Goal: Use online tool/utility: Utilize a website feature to perform a specific function

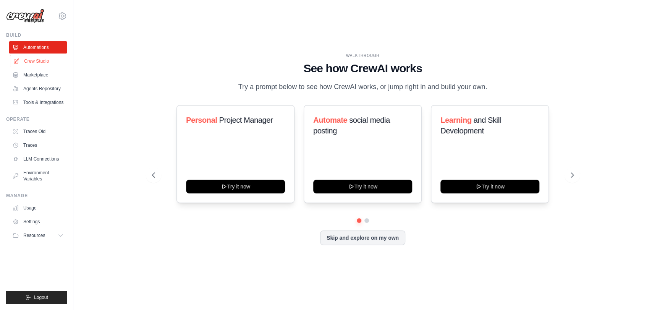
click at [41, 60] on link "Crew Studio" at bounding box center [39, 61] width 58 height 12
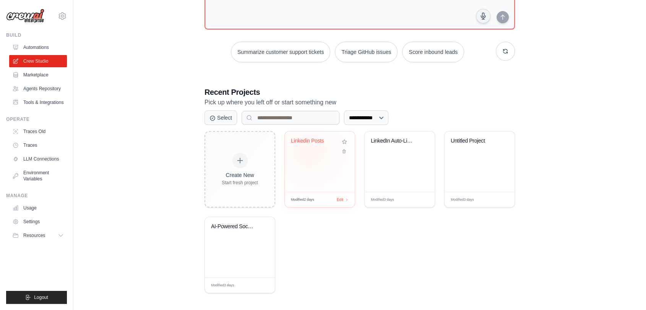
scroll to position [83, 0]
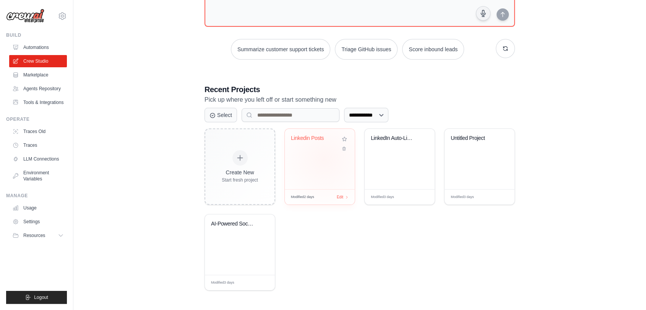
click at [324, 159] on div "Linkedin Posts" at bounding box center [320, 159] width 70 height 60
click at [380, 157] on div "LinkedIn Auto-Liker" at bounding box center [400, 159] width 70 height 60
click at [342, 173] on div "Linkedin Posts" at bounding box center [320, 159] width 70 height 60
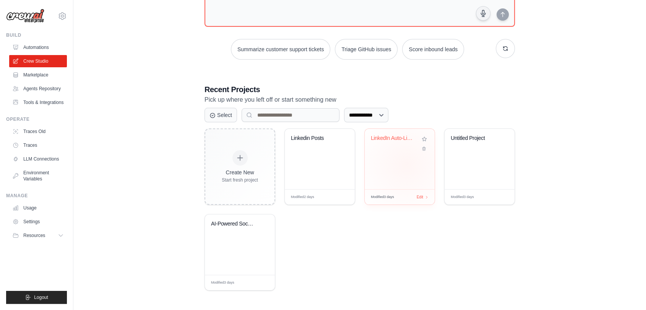
click at [406, 164] on div "LinkedIn Auto-Liker" at bounding box center [400, 159] width 70 height 60
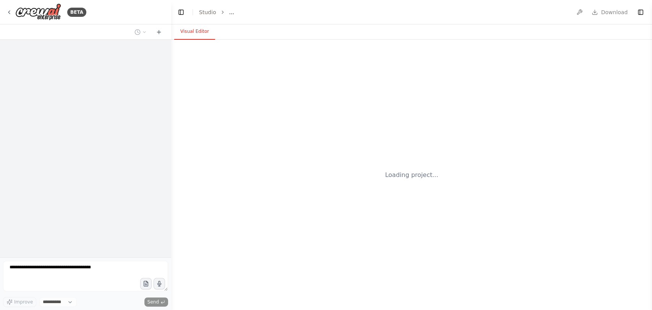
select select "****"
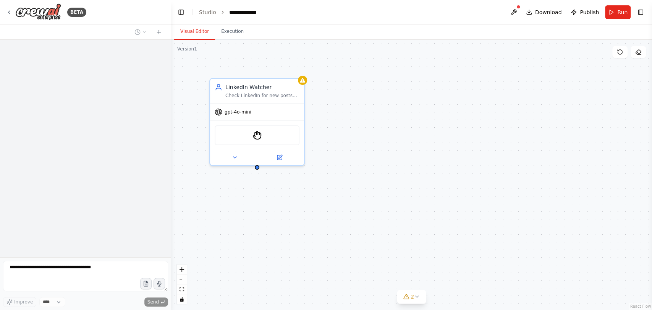
scroll to position [515, 0]
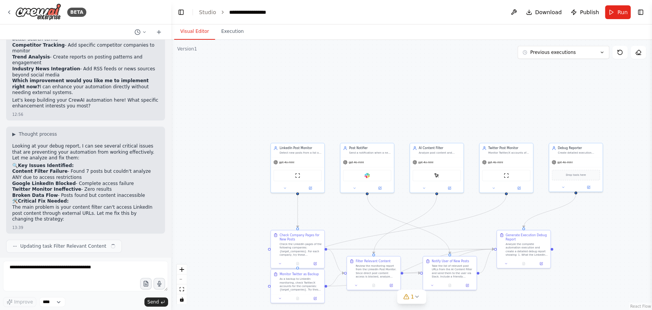
scroll to position [6393, 0]
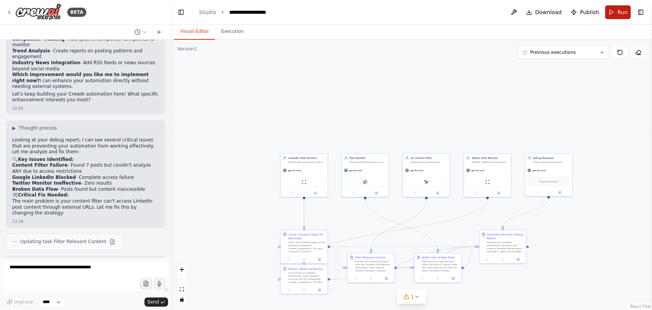
click at [615, 10] on button "Run" at bounding box center [618, 12] width 26 height 14
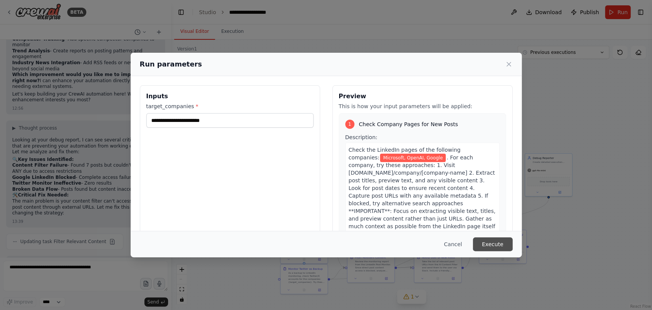
click at [494, 249] on button "Execute" at bounding box center [493, 244] width 40 height 14
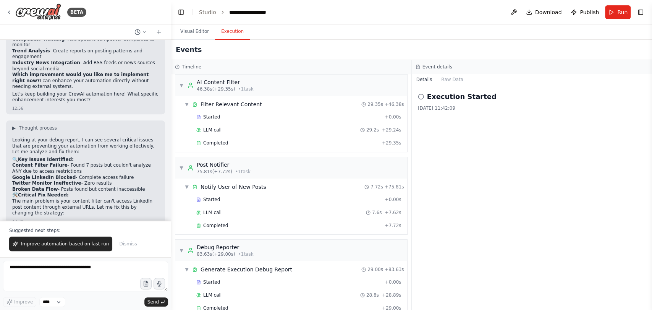
scroll to position [364, 0]
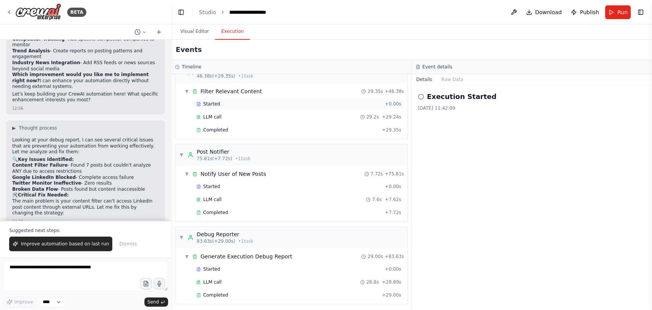
click at [201, 101] on div "Started" at bounding box center [288, 104] width 185 height 6
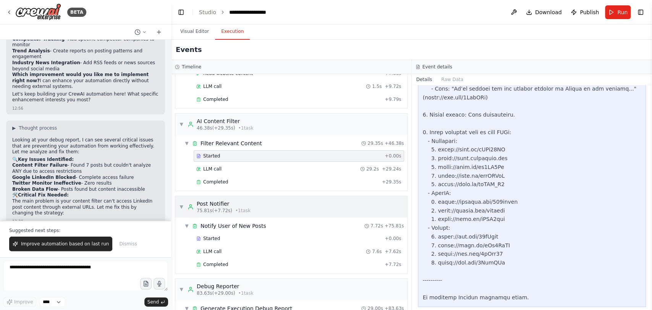
scroll to position [311, 0]
drag, startPoint x: 253, startPoint y: 157, endPoint x: 219, endPoint y: 169, distance: 36.6
click at [219, 169] on span "LLM call" at bounding box center [212, 170] width 18 height 6
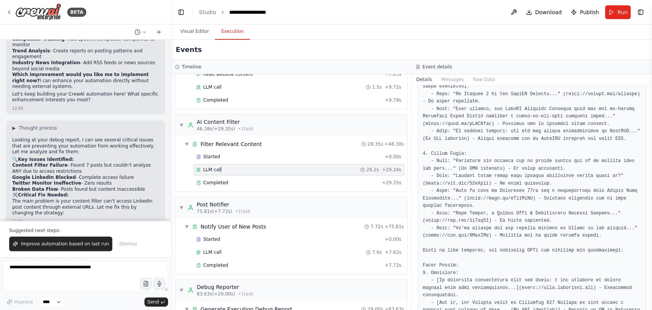
scroll to position [410, 0]
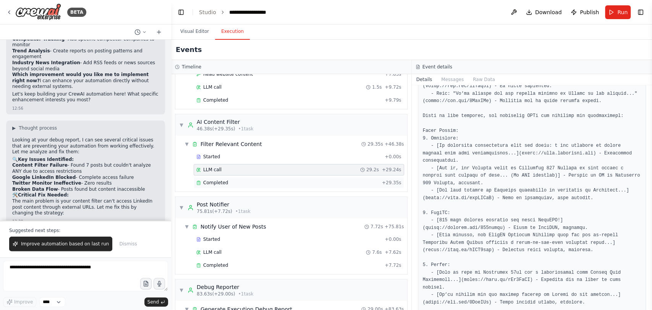
click at [200, 185] on div "Completed + 29.35s" at bounding box center [299, 182] width 211 height 11
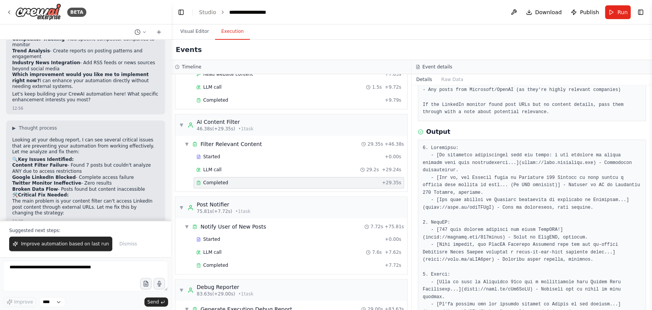
scroll to position [144, 0]
click at [473, 231] on pre at bounding box center [532, 230] width 219 height 172
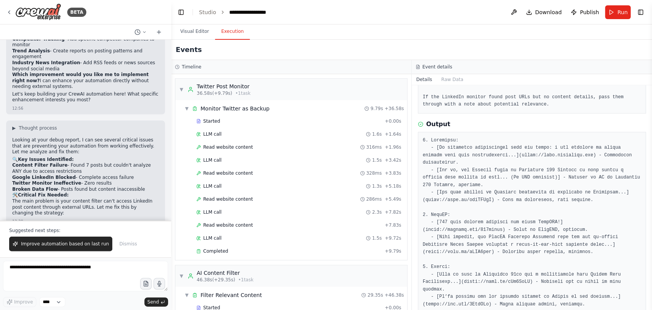
scroll to position [0, 0]
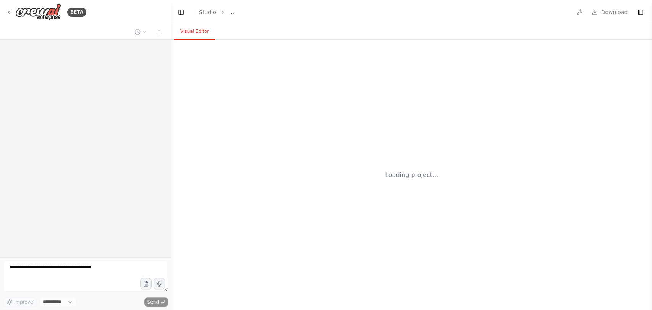
select select "****"
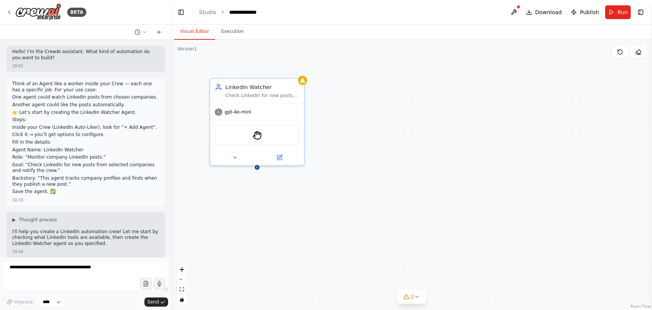
scroll to position [515, 0]
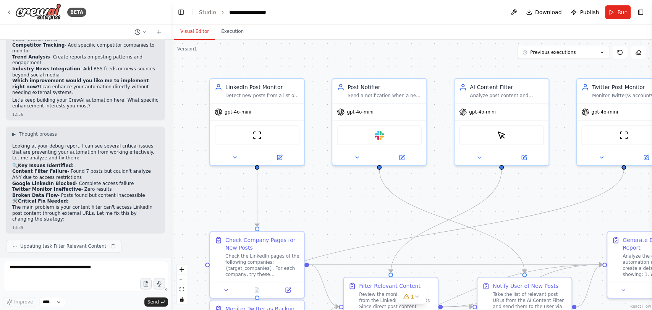
scroll to position [6393, 0]
